Goal: Task Accomplishment & Management: Use online tool/utility

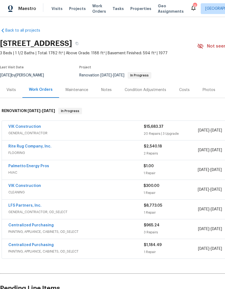
click at [94, 8] on span "Work Orders" at bounding box center [99, 8] width 14 height 11
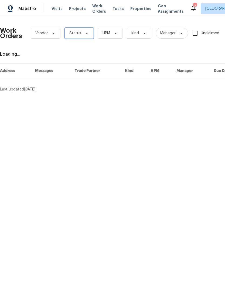
click at [90, 34] on span "Status" at bounding box center [79, 33] width 29 height 11
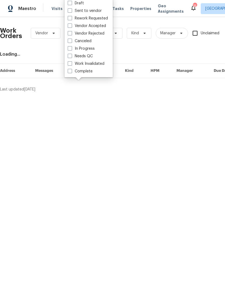
click at [71, 57] on span at bounding box center [70, 56] width 4 height 4
click at [71, 57] on input "Needs QC" at bounding box center [70, 55] width 4 height 4
checkbox input "true"
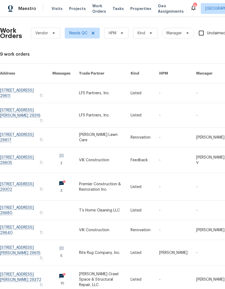
scroll to position [12, 0]
click at [26, 201] on link at bounding box center [26, 210] width 52 height 19
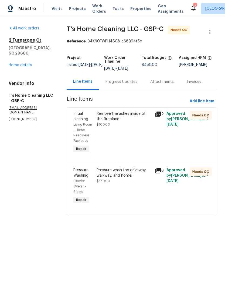
click at [107, 134] on div "Remove the ashes inside of the fireplace. $100.00" at bounding box center [124, 132] width 58 height 46
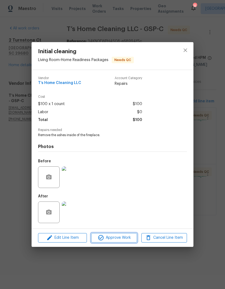
click at [122, 242] on button "Approve Work" at bounding box center [114, 237] width 46 height 9
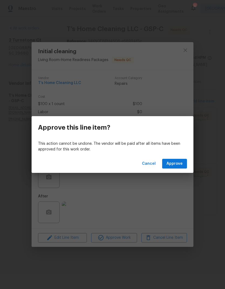
click at [177, 157] on div "Cancel Approve" at bounding box center [113, 163] width 162 height 19
click at [178, 164] on span "Approve" at bounding box center [175, 163] width 16 height 7
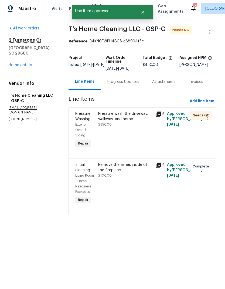
click at [109, 131] on div "Pressure wash the driveway, walkway, and home. $350.00" at bounding box center [125, 129] width 57 height 41
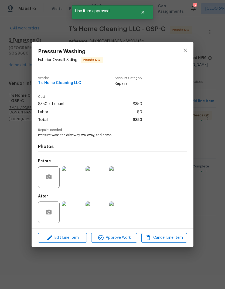
click at [122, 240] on span "Approve Work" at bounding box center [114, 237] width 42 height 7
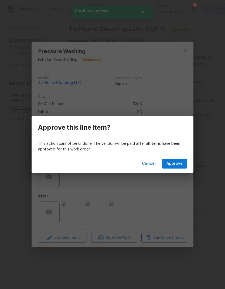
click at [171, 165] on span "Approve" at bounding box center [175, 163] width 16 height 7
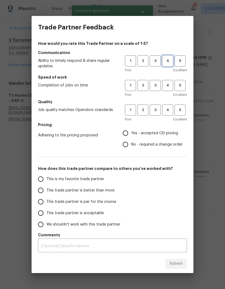
click at [168, 61] on span "4" at bounding box center [168, 61] width 10 height 6
click at [173, 85] on button "4" at bounding box center [167, 85] width 11 height 11
click at [173, 108] on button "4" at bounding box center [167, 109] width 11 height 11
click at [127, 135] on input "Yes - accepted OD pricing" at bounding box center [125, 132] width 11 height 11
radio input "true"
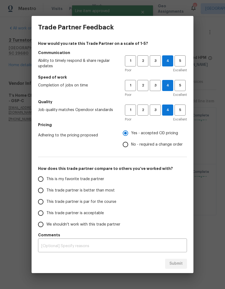
click at [39, 202] on input "This trade partner is par for the course" at bounding box center [40, 201] width 11 height 11
radio input "false"
click at [38, 189] on input "This trade partner is better than most" at bounding box center [40, 190] width 11 height 11
click at [179, 264] on span "Submit" at bounding box center [176, 263] width 13 height 7
radio input "true"
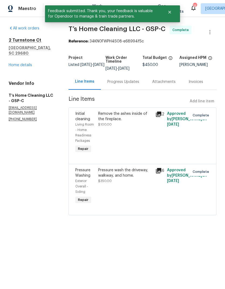
click at [21, 63] on link "Home details" at bounding box center [20, 65] width 23 height 4
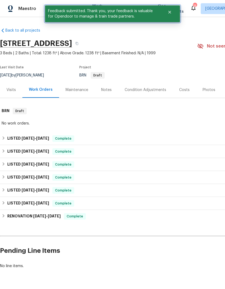
click at [172, 11] on button "Close" at bounding box center [170, 12] width 18 height 11
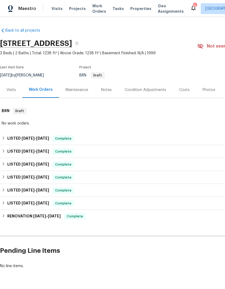
click at [138, 279] on div "Back to all projects [STREET_ADDRESS] 3 Beds | 2 Baths | Total: 1238 ft² | Abov…" at bounding box center [112, 153] width 225 height 272
